Goal: Check status

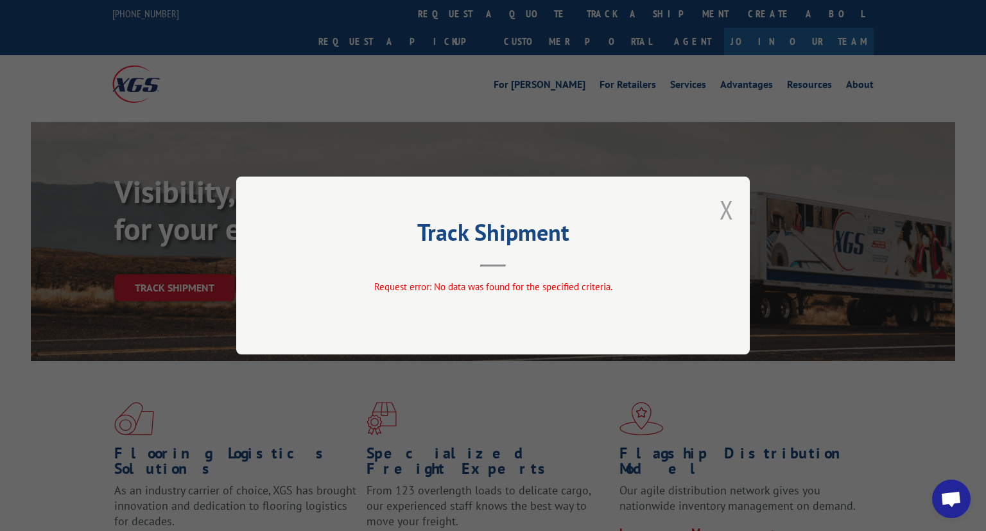
click at [723, 202] on button "Close modal" at bounding box center [727, 210] width 14 height 34
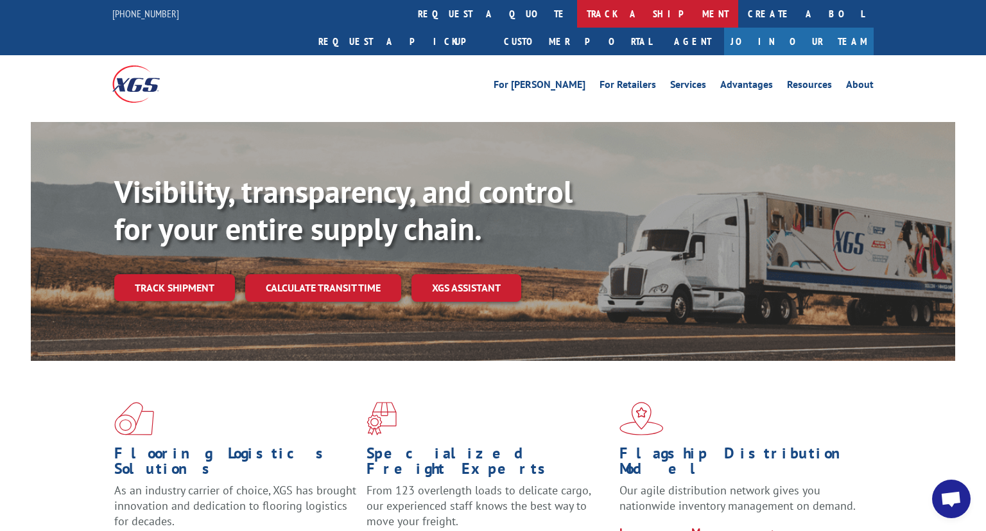
click at [577, 14] on link "track a shipment" at bounding box center [657, 14] width 161 height 28
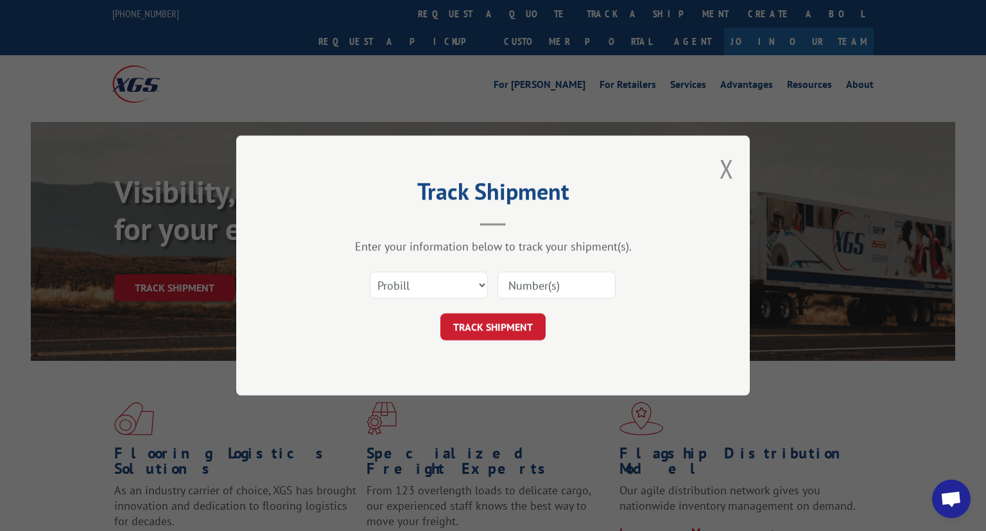
click at [589, 271] on div at bounding box center [556, 285] width 118 height 30
paste input "17591985"
type input "17591985"
click at [510, 325] on button "TRACK SHIPMENT" at bounding box center [492, 326] width 105 height 27
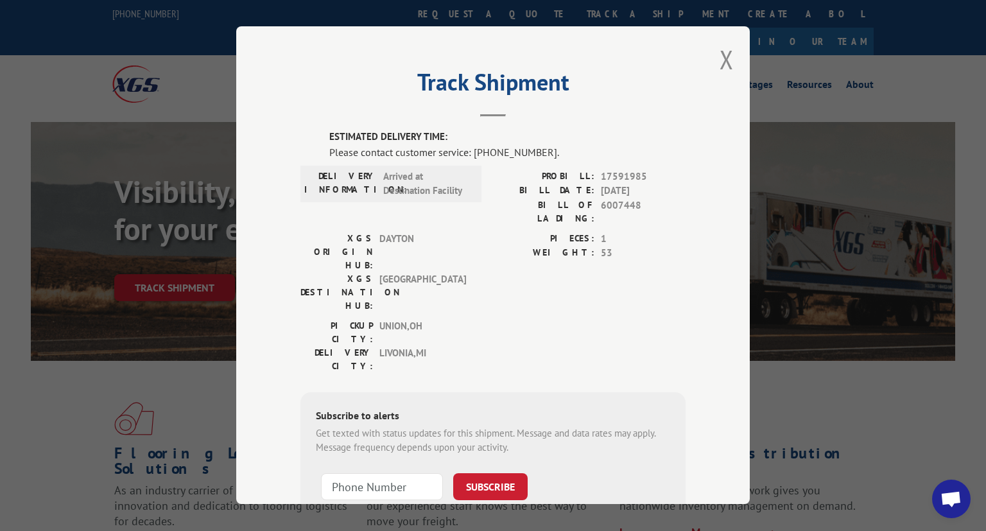
click at [494, 158] on div "Please contact customer service: [PHONE_NUMBER]." at bounding box center [507, 151] width 356 height 15
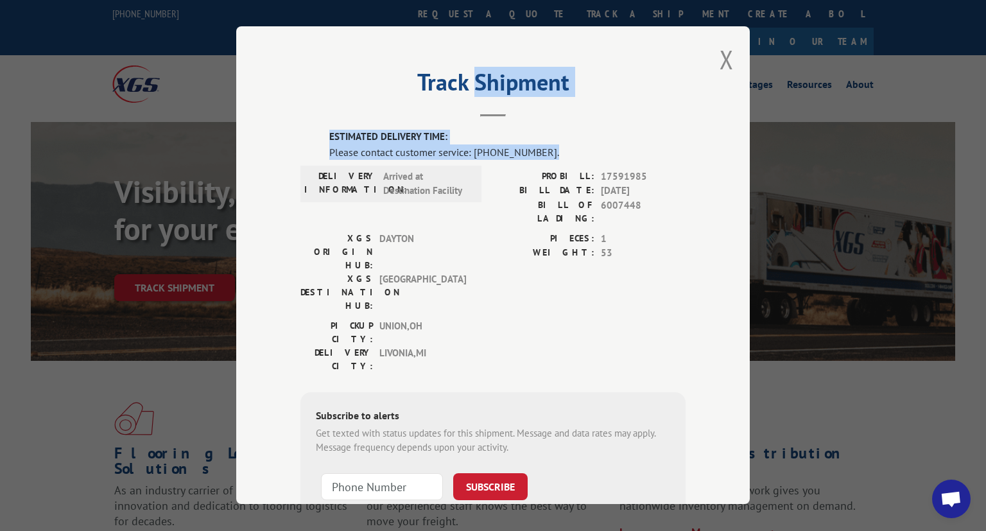
drag, startPoint x: 919, startPoint y: 159, endPoint x: 457, endPoint y: 90, distance: 467.3
click at [457, 90] on div "Track Shipment ESTIMATED DELIVERY TIME: Please contact customer service: [PHONE…" at bounding box center [493, 265] width 986 height 531
click at [736, 61] on div "Track Shipment ESTIMATED DELIVERY TIME: Please contact customer service: [PHONE…" at bounding box center [493, 265] width 514 height 478
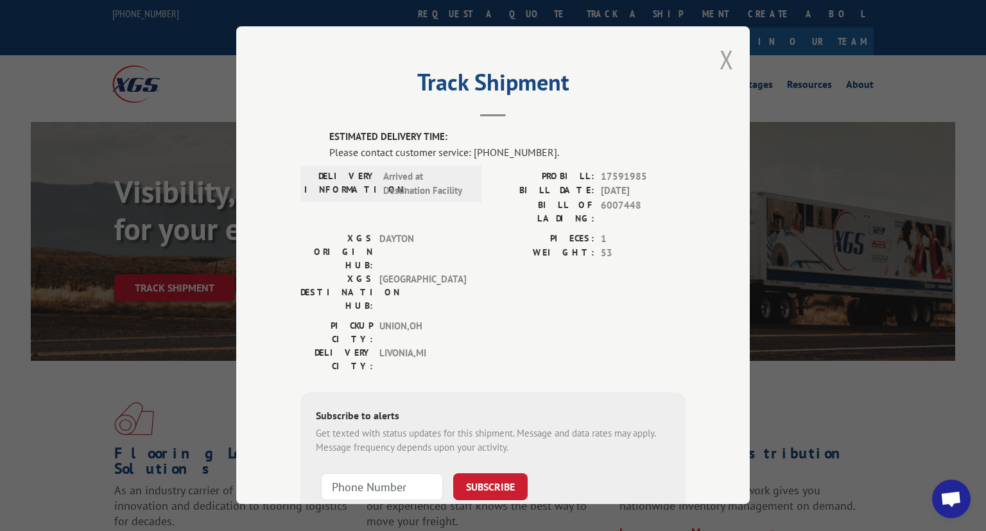
click at [722, 64] on button "Close modal" at bounding box center [727, 59] width 14 height 34
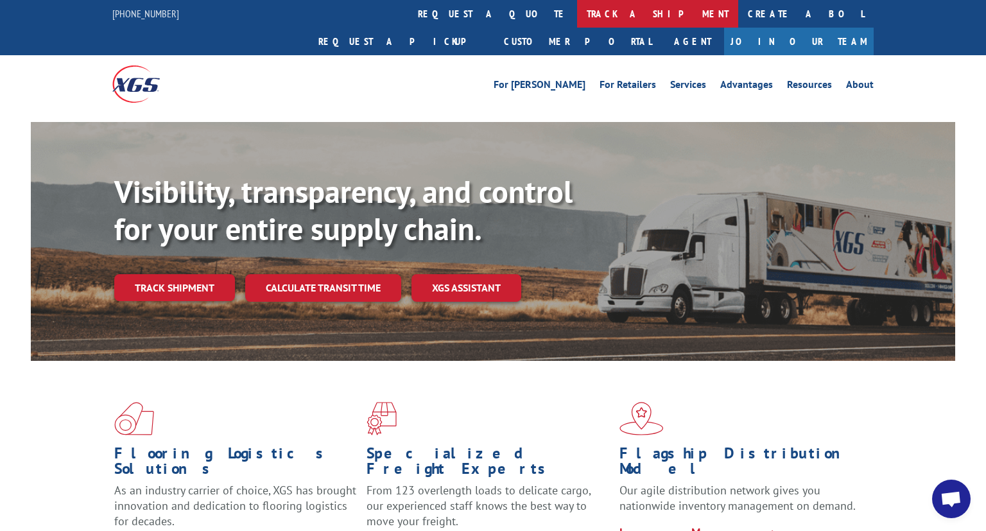
click at [577, 8] on link "track a shipment" at bounding box center [657, 14] width 161 height 28
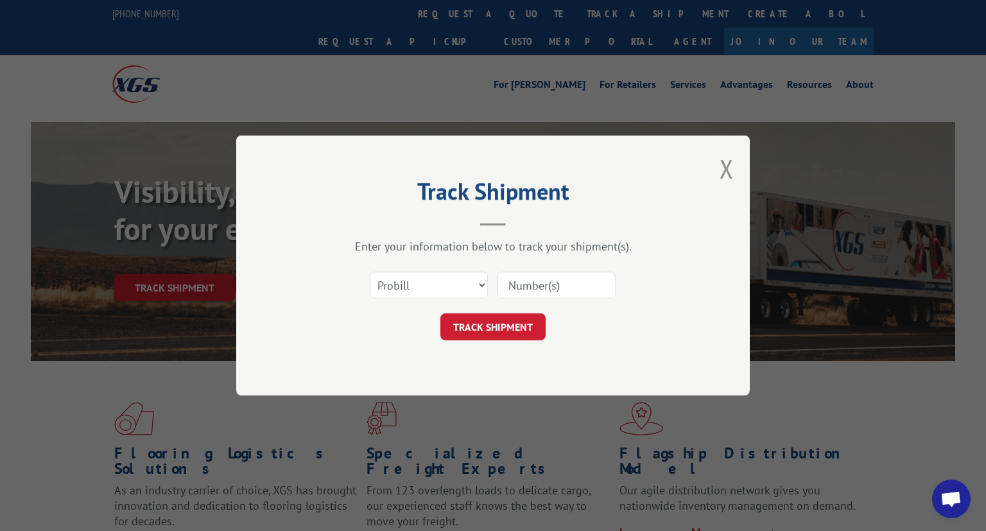
paste input "17228804"
type input "17228804"
click at [547, 327] on div "TRACK SHIPMENT" at bounding box center [492, 326] width 385 height 27
click at [528, 327] on button "TRACK SHIPMENT" at bounding box center [492, 326] width 105 height 27
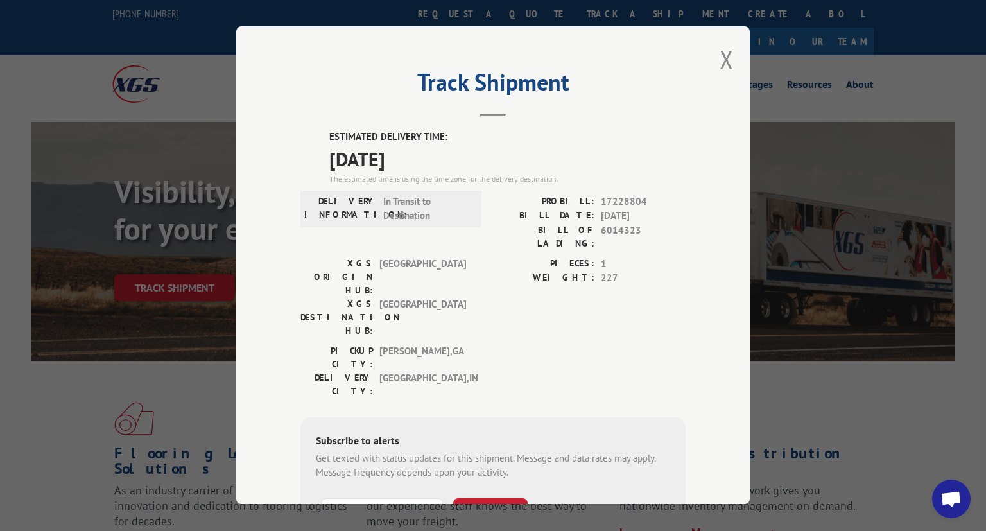
click at [727, 134] on div "Track Shipment ESTIMATED DELIVERY TIME: [DATE] The estimated time is using the …" at bounding box center [493, 265] width 514 height 478
click at [721, 55] on button "Close modal" at bounding box center [727, 59] width 14 height 34
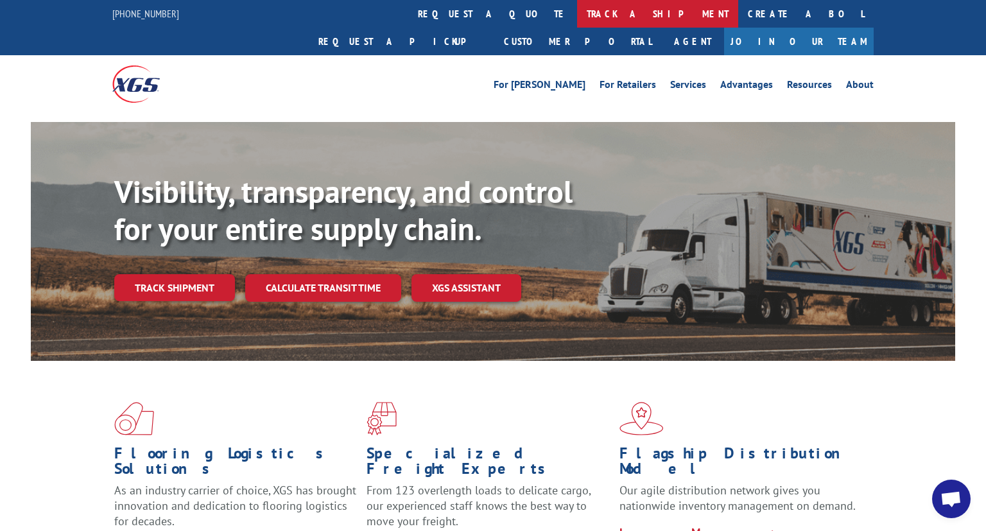
click at [577, 1] on link "track a shipment" at bounding box center [657, 14] width 161 height 28
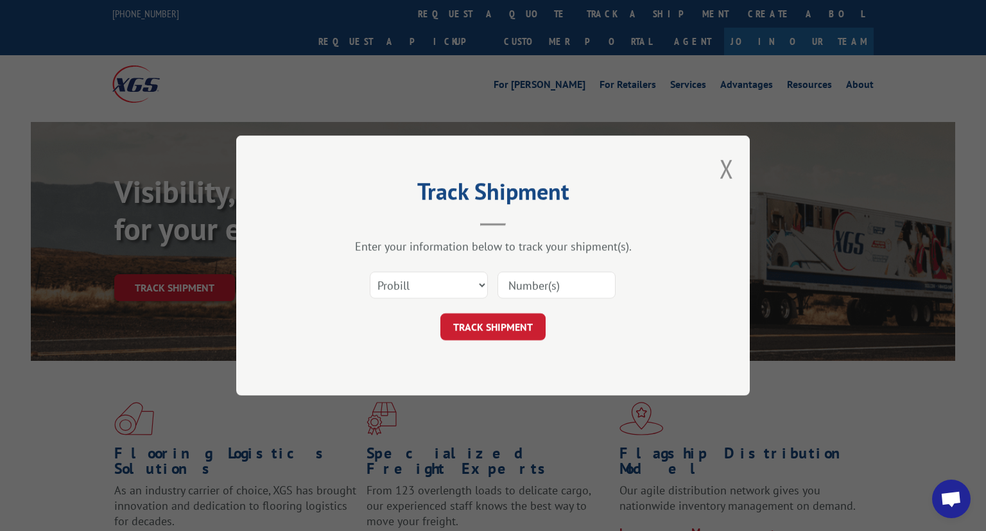
paste input "17228387"
type input "17228387"
click at [531, 334] on button "TRACK SHIPMENT" at bounding box center [492, 326] width 105 height 27
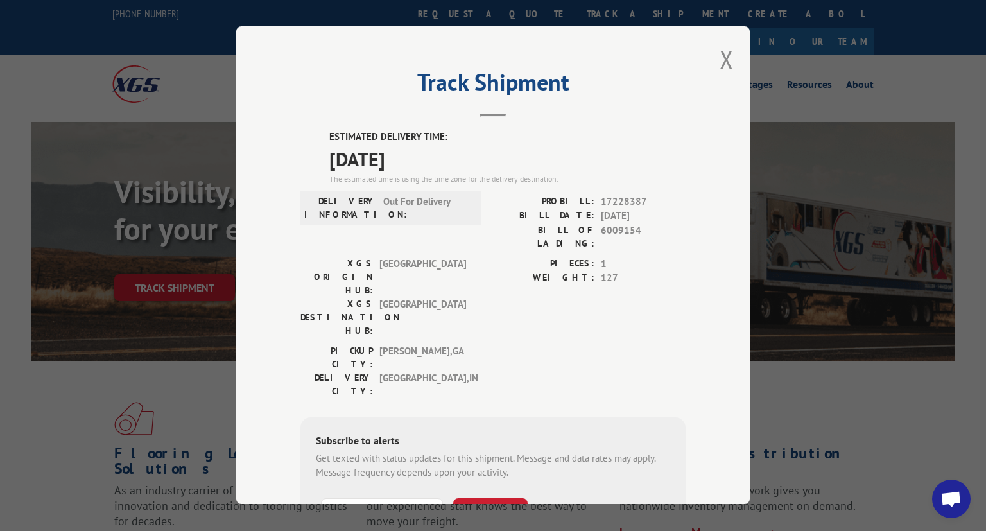
drag, startPoint x: 920, startPoint y: 143, endPoint x: 925, endPoint y: 134, distance: 10.0
click at [579, 81] on h2 "Track Shipment" at bounding box center [492, 85] width 385 height 24
